Goal: Transaction & Acquisition: Purchase product/service

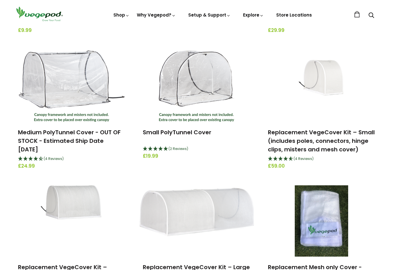
scroll to position [183, 0]
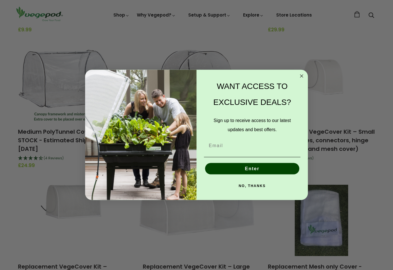
click at [304, 80] on icon "Close dialog" at bounding box center [301, 76] width 7 height 7
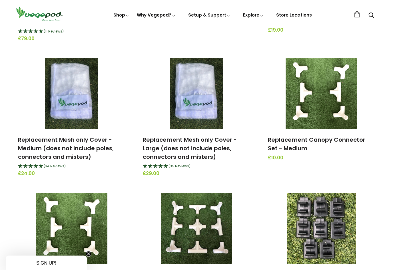
scroll to position [454, 0]
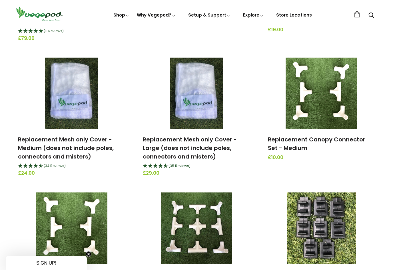
click at [387, 178] on div "Accessories & Other Products Vegepod Booster (7 Reviews) £9.99 Gift Card From £…" at bounding box center [196, 44] width 393 height 795
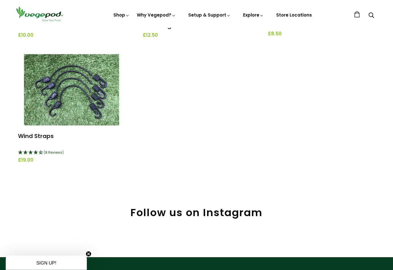
scroll to position [712, 0]
click at [79, 90] on img at bounding box center [71, 89] width 95 height 71
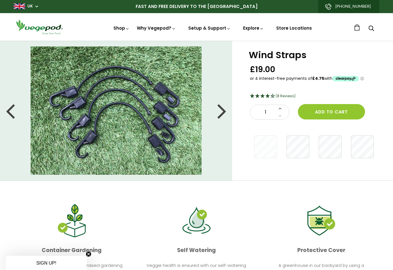
click at [279, 109] on icon at bounding box center [279, 108] width 3 height 5
click at [342, 114] on button "Add to cart" at bounding box center [331, 111] width 67 height 15
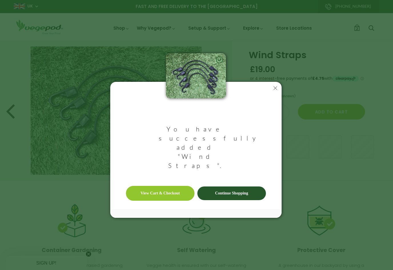
click at [234, 187] on link "Continue Shopping" at bounding box center [231, 194] width 69 height 14
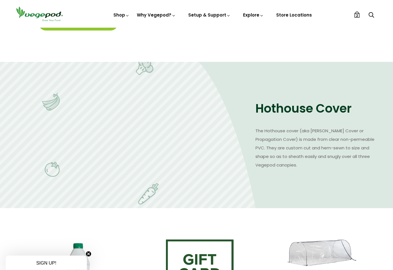
scroll to position [649, 0]
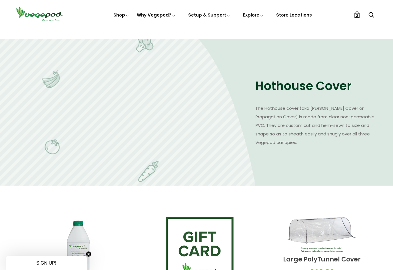
click at [317, 93] on h2 "Hothouse Cover" at bounding box center [317, 86] width 124 height 16
click at [294, 123] on p "The Hothouse cover (aka Winer Cover or Propagation Cover) is made from clear no…" at bounding box center [317, 125] width 124 height 43
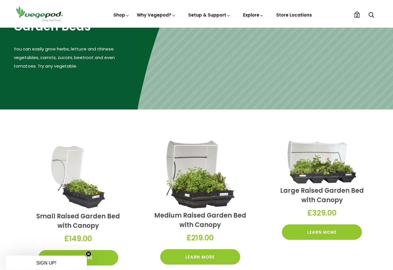
scroll to position [75, 0]
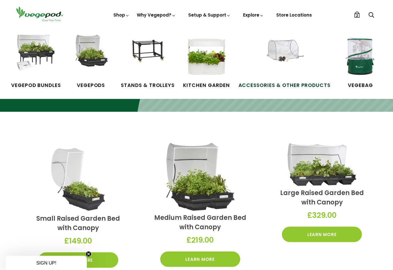
click at [288, 54] on img at bounding box center [284, 56] width 43 height 43
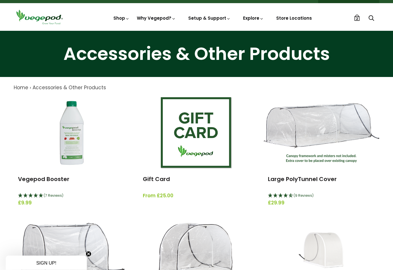
scroll to position [10, 0]
click at [323, 125] on img at bounding box center [322, 133] width 116 height 60
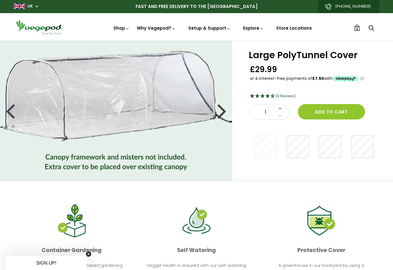
click at [279, 108] on icon at bounding box center [279, 108] width 3 height 5
click at [335, 115] on button "Add to cart" at bounding box center [331, 111] width 67 height 15
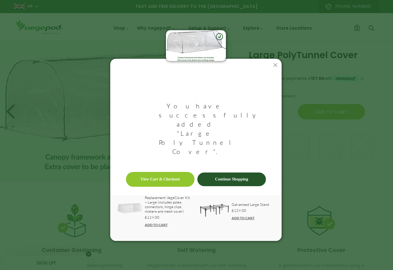
click at [251, 173] on link "Continue Shopping" at bounding box center [231, 180] width 69 height 14
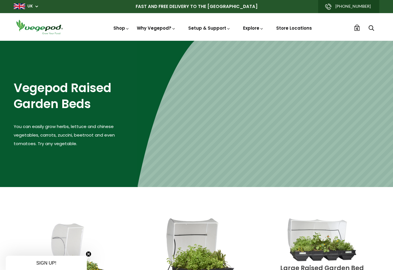
click at [360, 26] on link "4" at bounding box center [357, 28] width 6 height 6
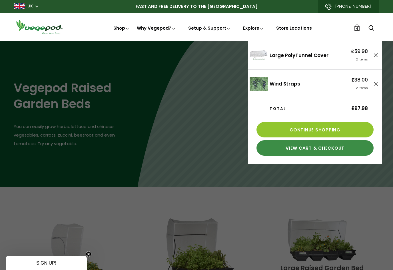
click at [334, 153] on link "View Cart & Checkout" at bounding box center [314, 147] width 117 height 15
